Goal: Task Accomplishment & Management: Use online tool/utility

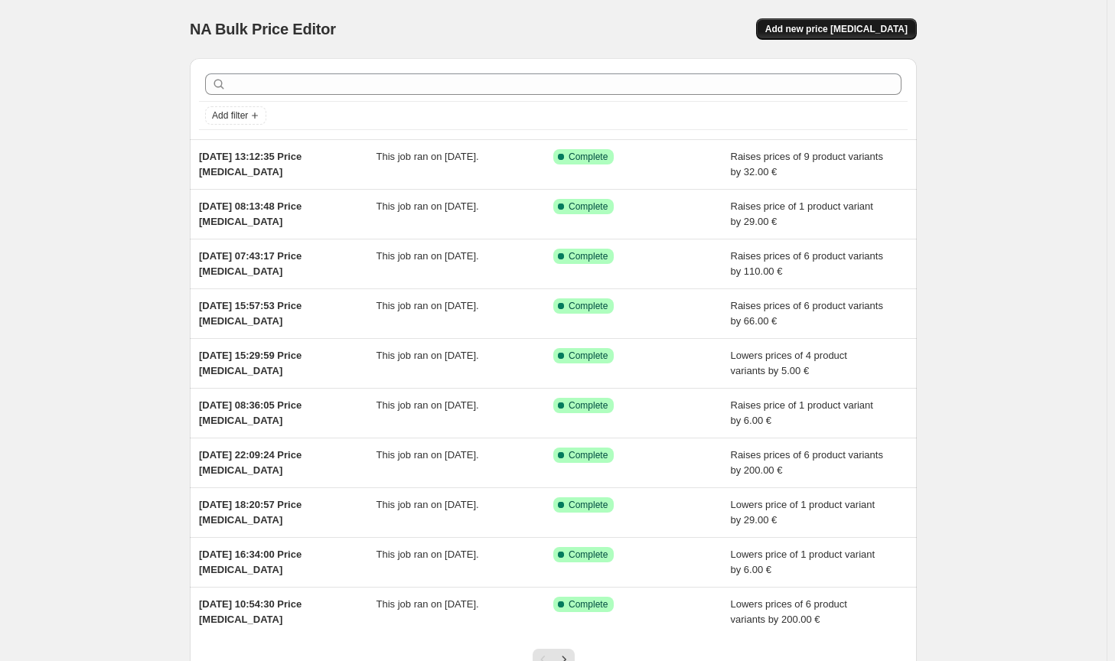
click at [871, 38] on button "Add new price [MEDICAL_DATA]" at bounding box center [836, 28] width 161 height 21
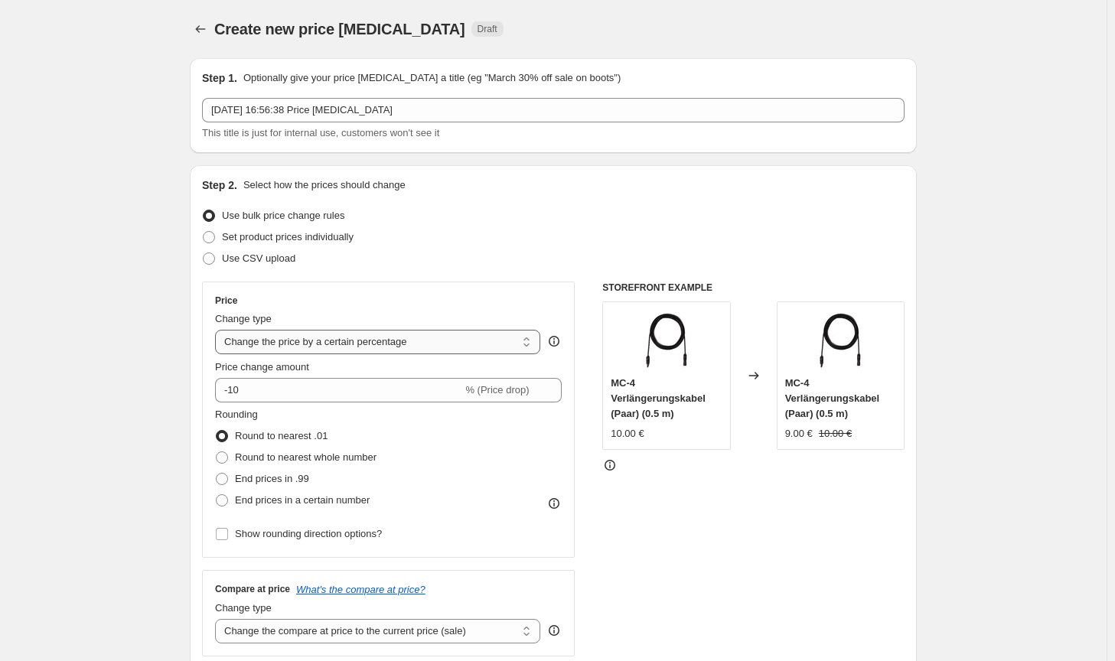
click at [401, 341] on select "Change the price to a certain amount Change the price by a certain amount Chang…" at bounding box center [377, 342] width 325 height 24
select select "by"
click at [218, 330] on select "Change the price to a certain amount Change the price by a certain amount Chang…" at bounding box center [377, 342] width 325 height 24
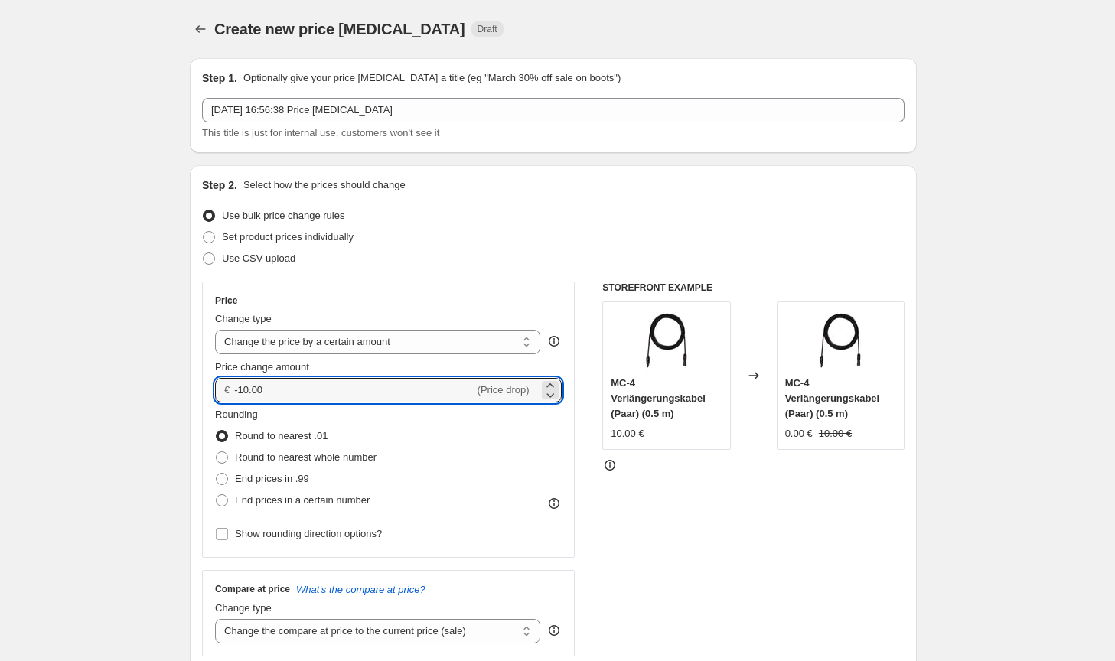
drag, startPoint x: 335, startPoint y: 397, endPoint x: 230, endPoint y: 390, distance: 105.9
click at [230, 391] on div "€ -10.00 (Price drop)" at bounding box center [388, 390] width 347 height 24
type input "40.00"
click at [372, 460] on span "Round to nearest whole number" at bounding box center [306, 457] width 142 height 11
click at [217, 452] on input "Round to nearest whole number" at bounding box center [216, 452] width 1 height 1
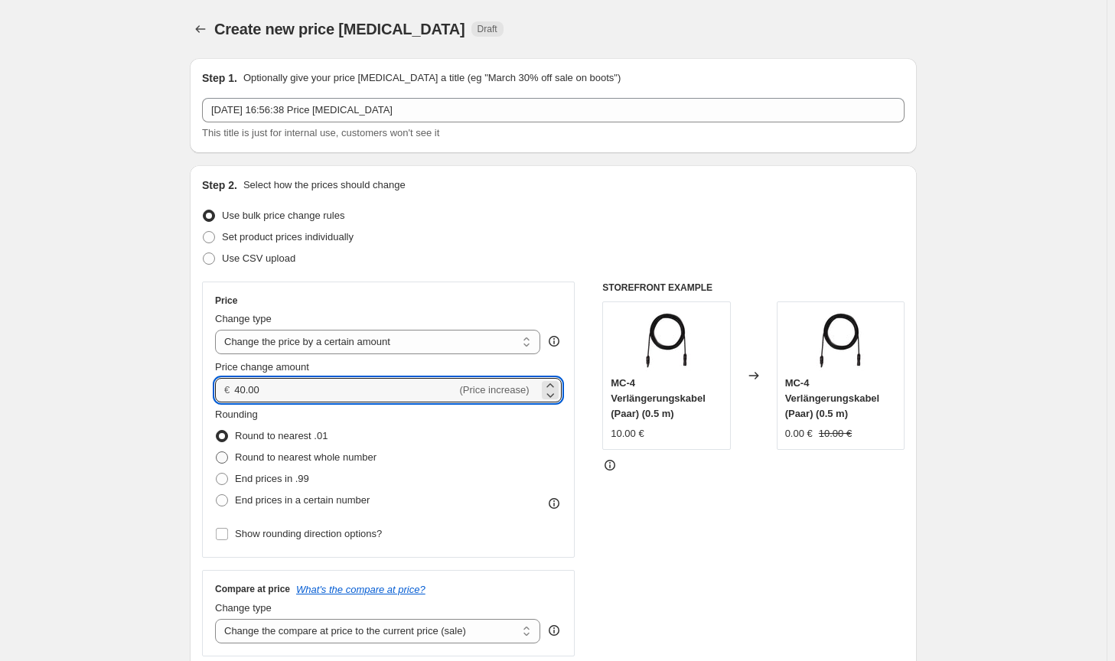
radio input "true"
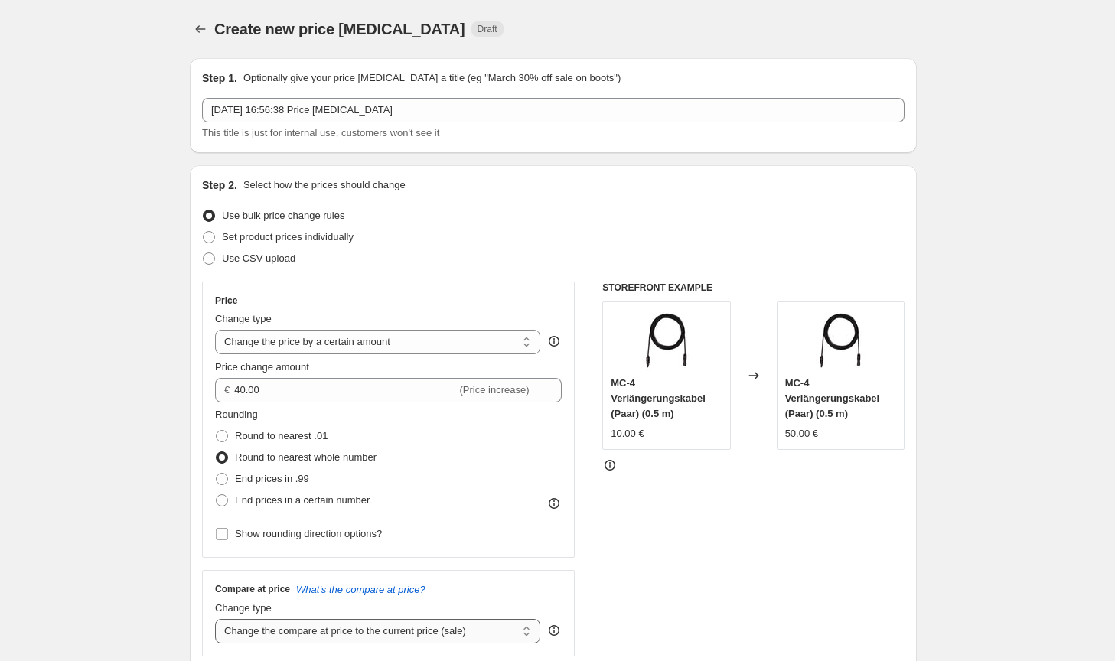
click at [450, 638] on select "Change the compare at price to the current price (sale) Change the compare at p…" at bounding box center [377, 631] width 325 height 24
select select "no_change"
click at [218, 619] on select "Change the compare at price to the current price (sale) Change the compare at p…" at bounding box center [377, 631] width 325 height 24
click at [620, 589] on div "STOREFRONT EXAMPLE MC-4 Verlängerungskabel (Paar) (0.5 m) 10.00 € Changed to MC…" at bounding box center [753, 469] width 302 height 375
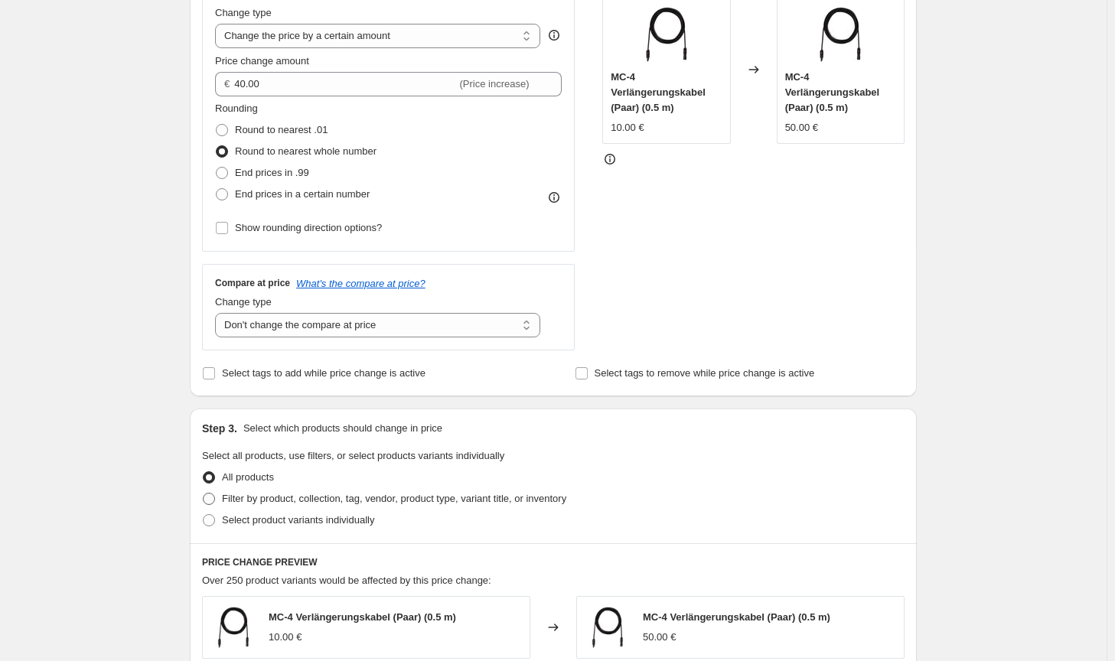
click at [468, 504] on span "Filter by product, collection, tag, vendor, product type, variant title, or inv…" at bounding box center [394, 498] width 344 height 11
click at [204, 494] on input "Filter by product, collection, tag, vendor, product type, variant title, or inv…" at bounding box center [203, 493] width 1 height 1
radio input "true"
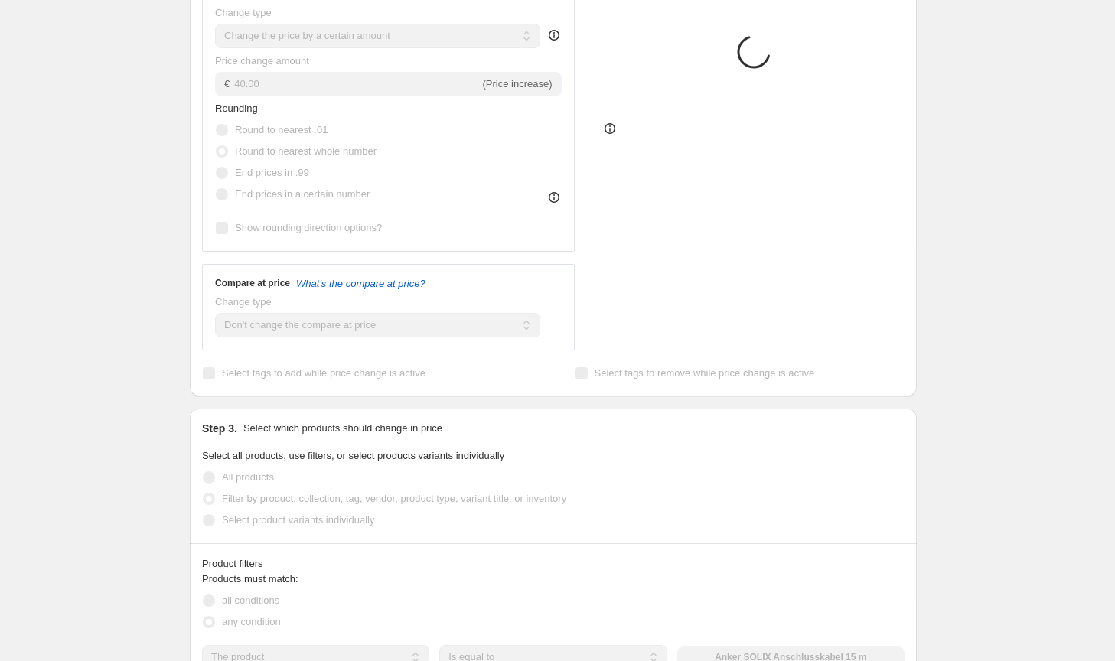
scroll to position [459, 0]
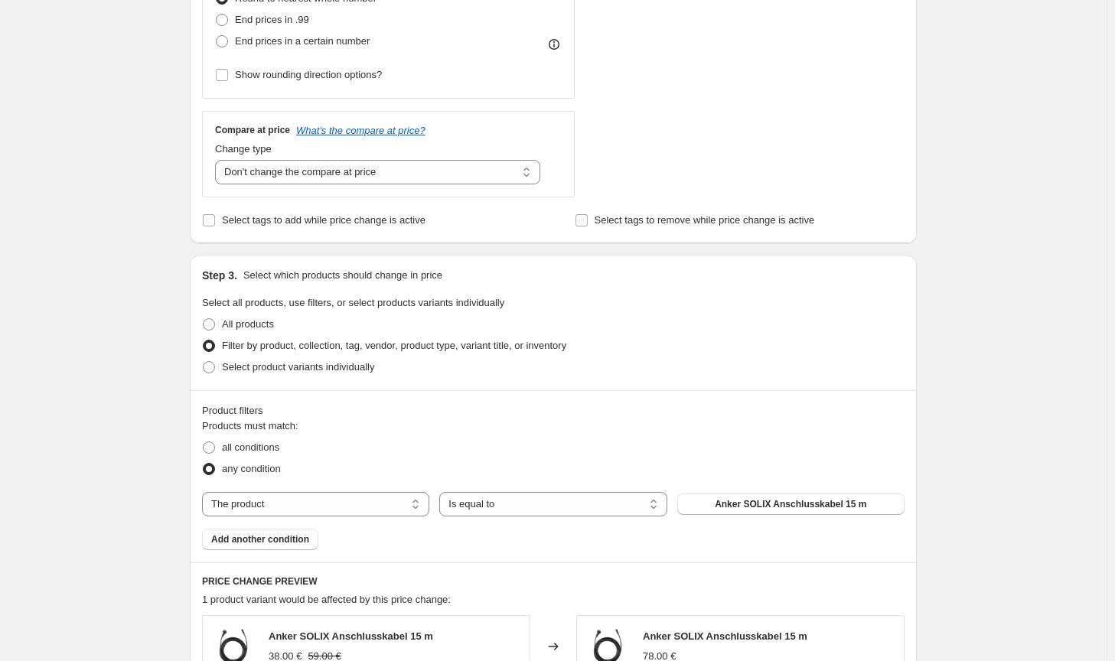
click at [737, 498] on button "Anker SOLIX Anschlusskabel 15 m" at bounding box center [790, 504] width 227 height 21
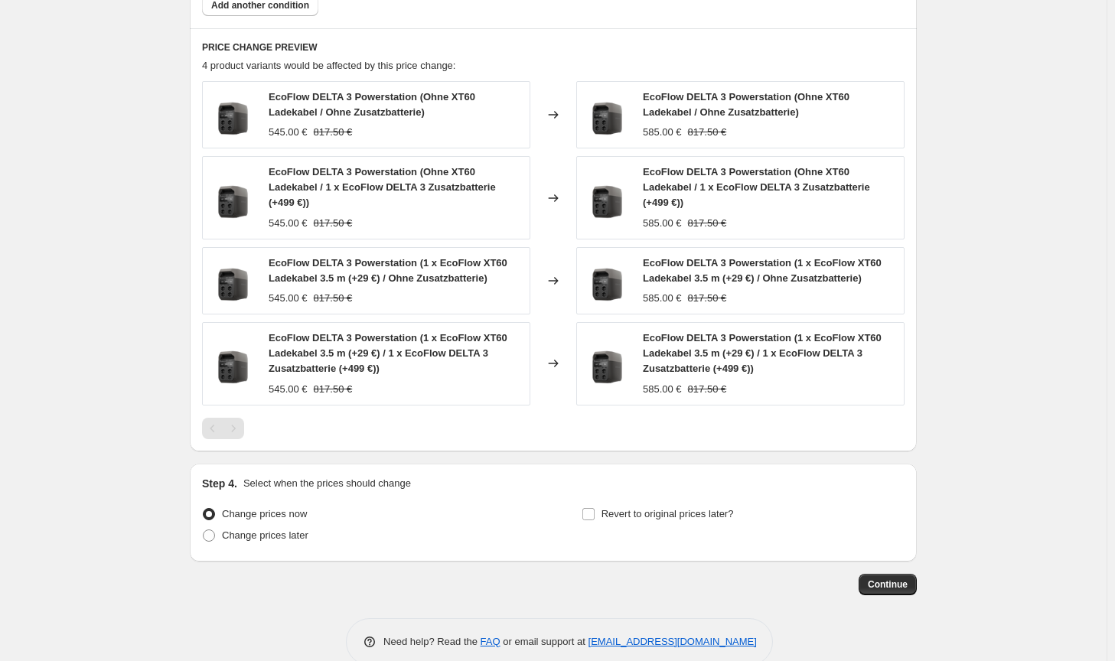
scroll to position [1005, 0]
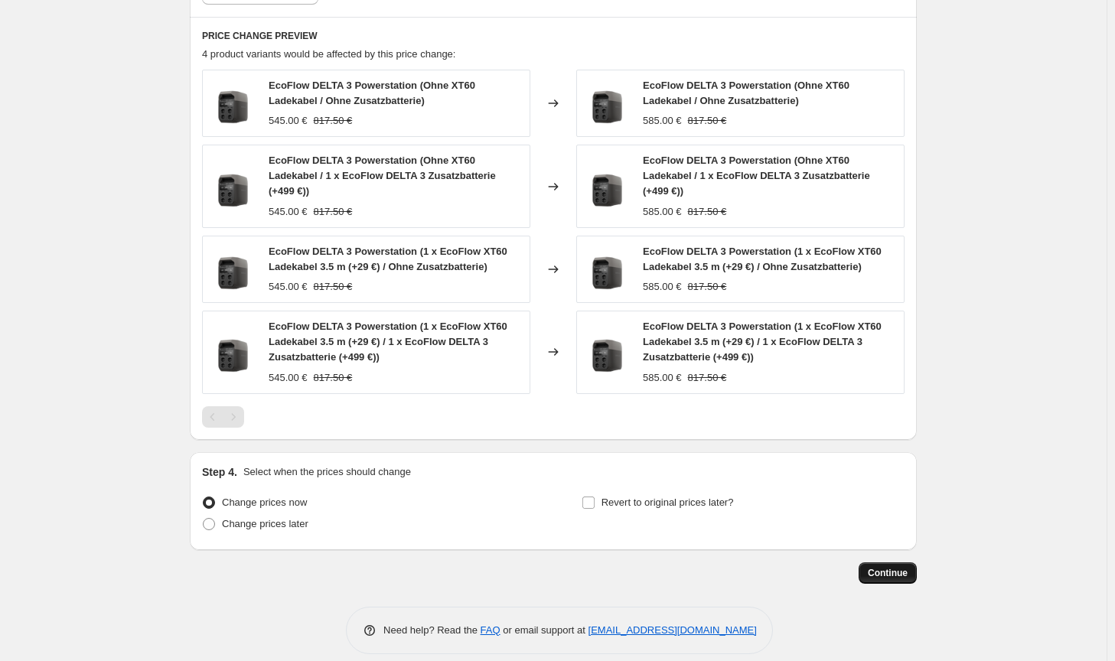
click at [887, 567] on span "Continue" at bounding box center [888, 573] width 40 height 12
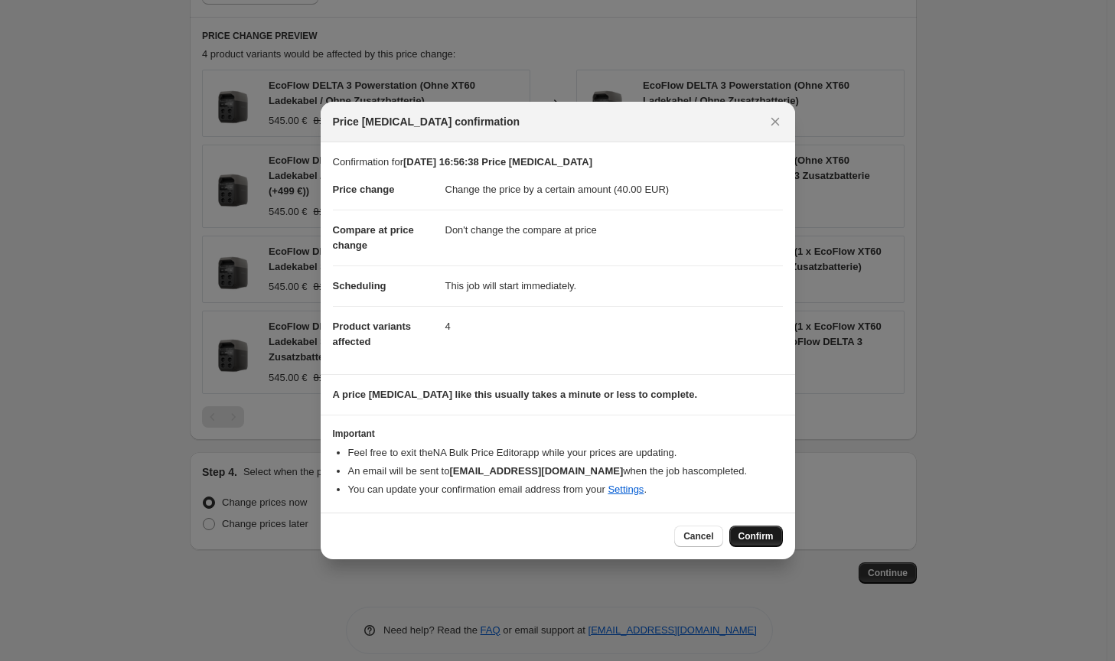
click at [764, 536] on span "Confirm" at bounding box center [756, 536] width 35 height 12
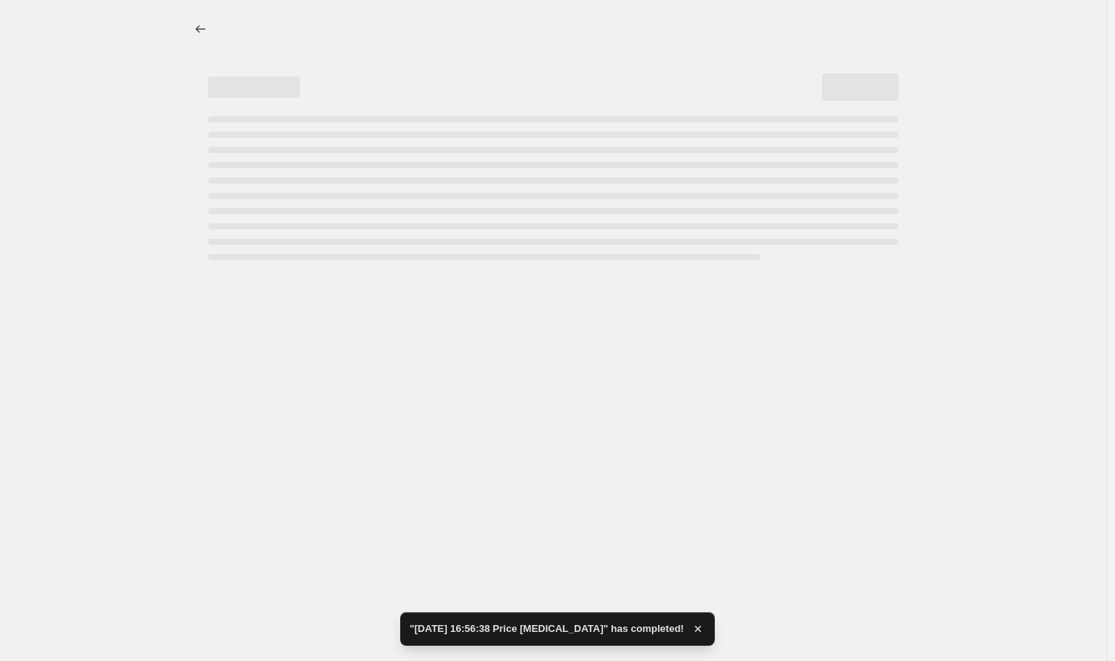
select select "by"
select select "no_change"
